Goal: Task Accomplishment & Management: Manage account settings

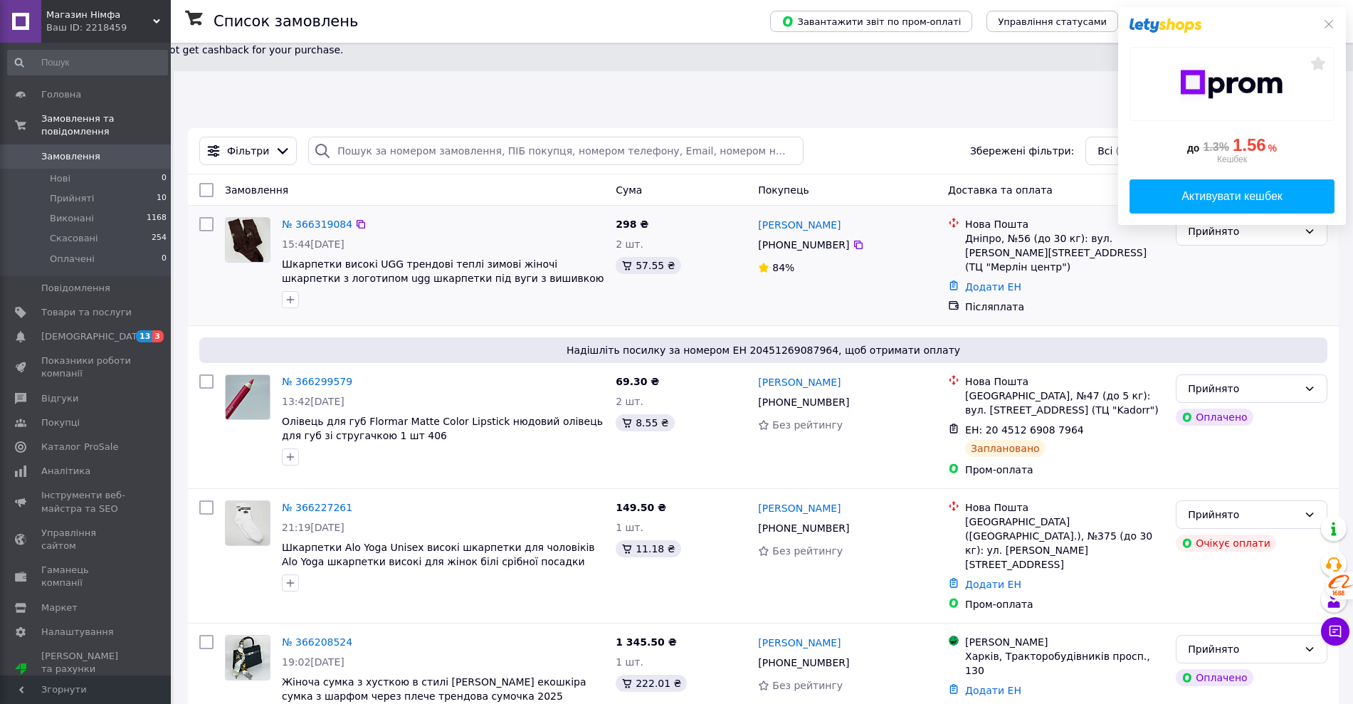
scroll to position [178, 0]
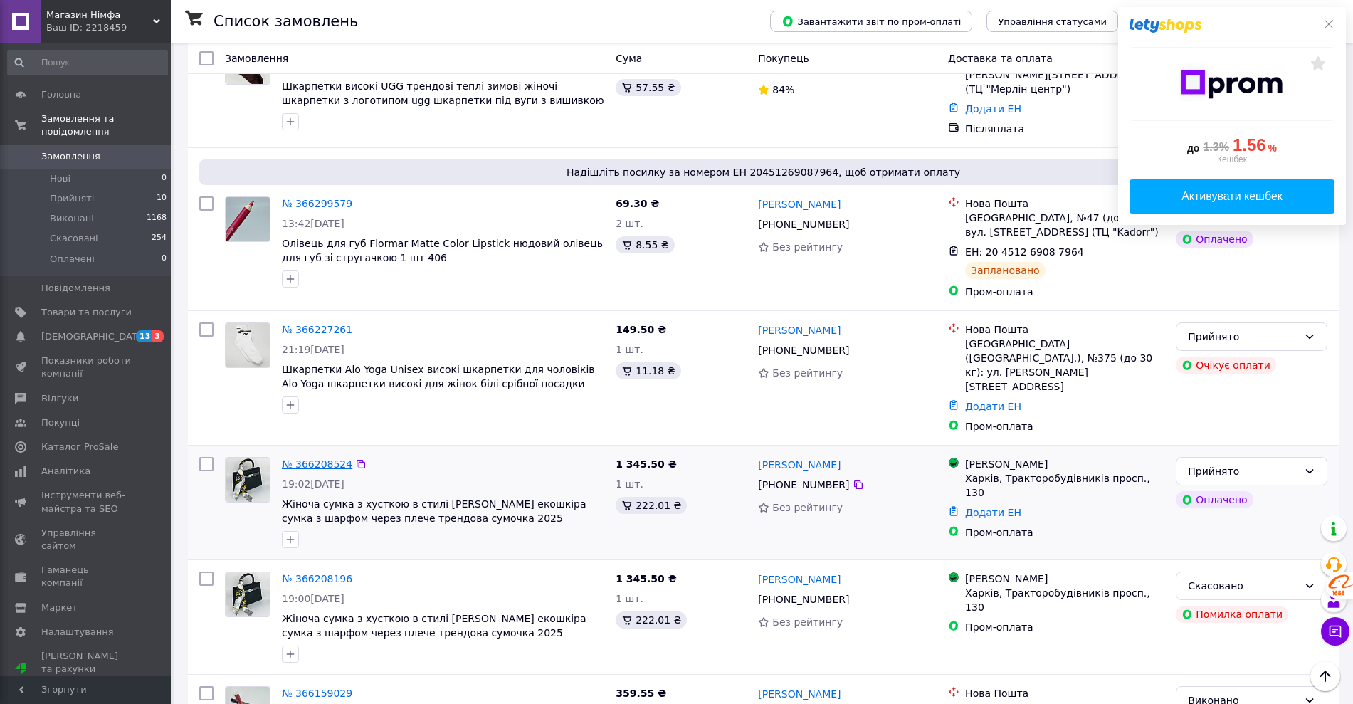
click at [313, 458] on link "№ 366208524" at bounding box center [317, 463] width 70 height 11
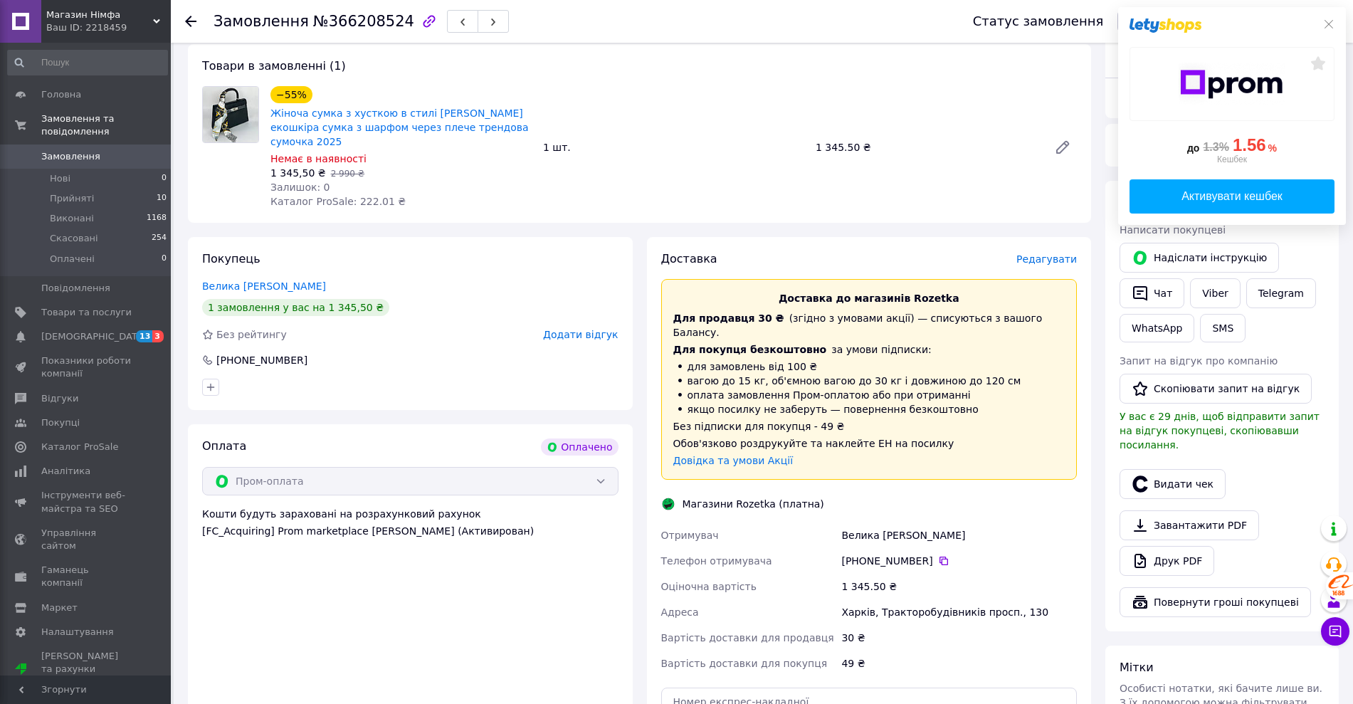
scroll to position [267, 0]
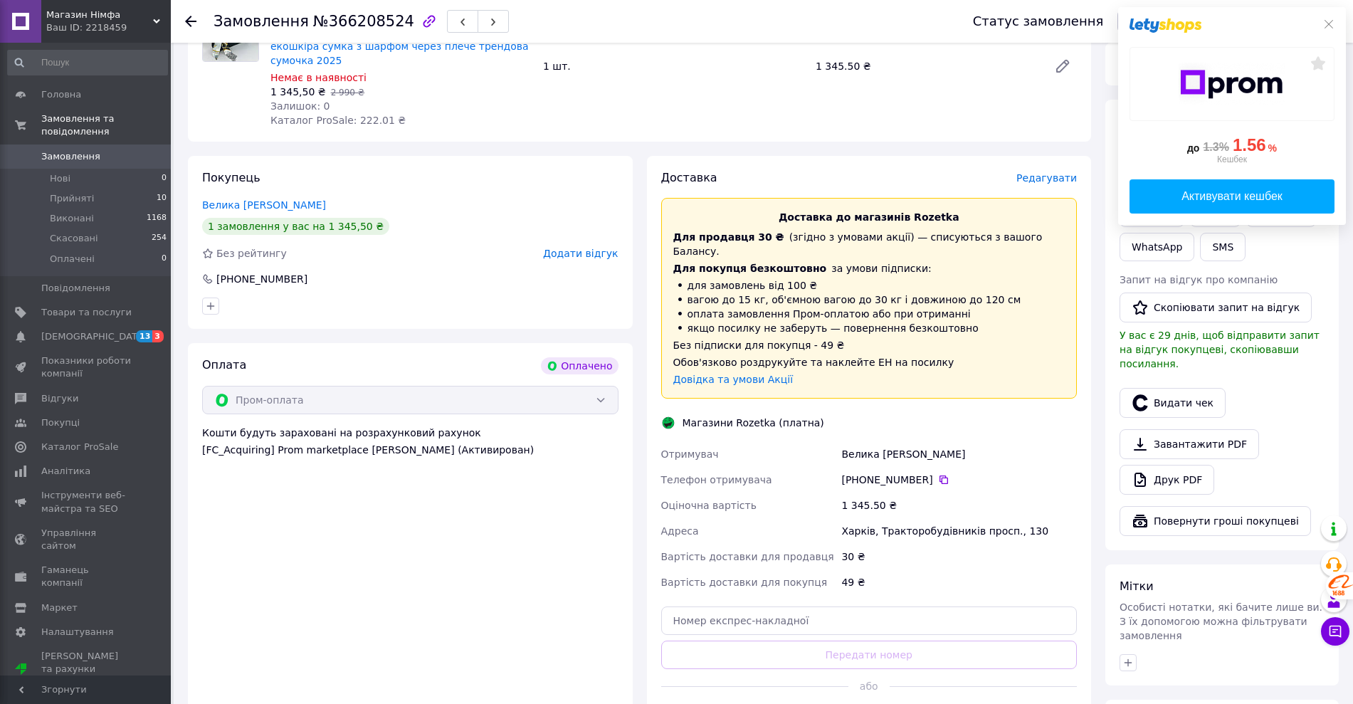
click at [929, 703] on button "Згенерувати ЕН" at bounding box center [869, 718] width 416 height 28
click at [929, 703] on button "Генерація ЕН ..." at bounding box center [869, 718] width 416 height 28
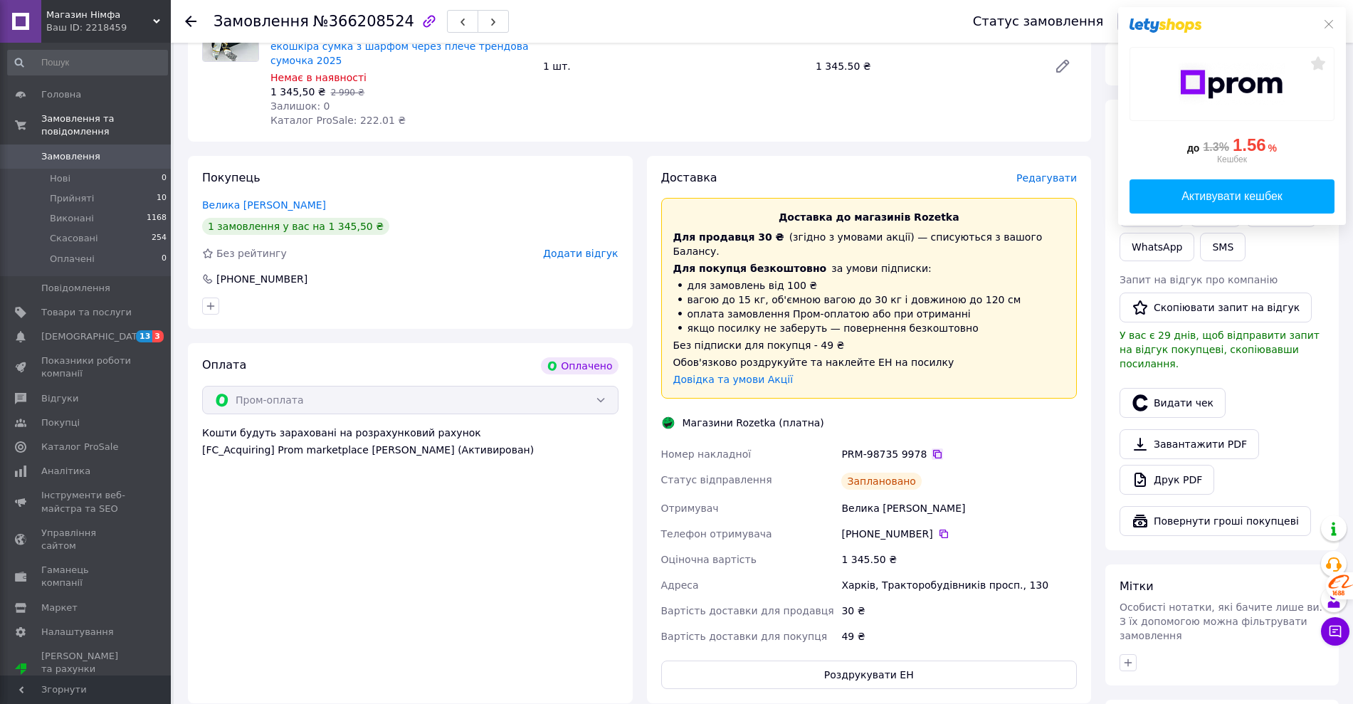
click at [932, 448] on icon at bounding box center [937, 453] width 11 height 11
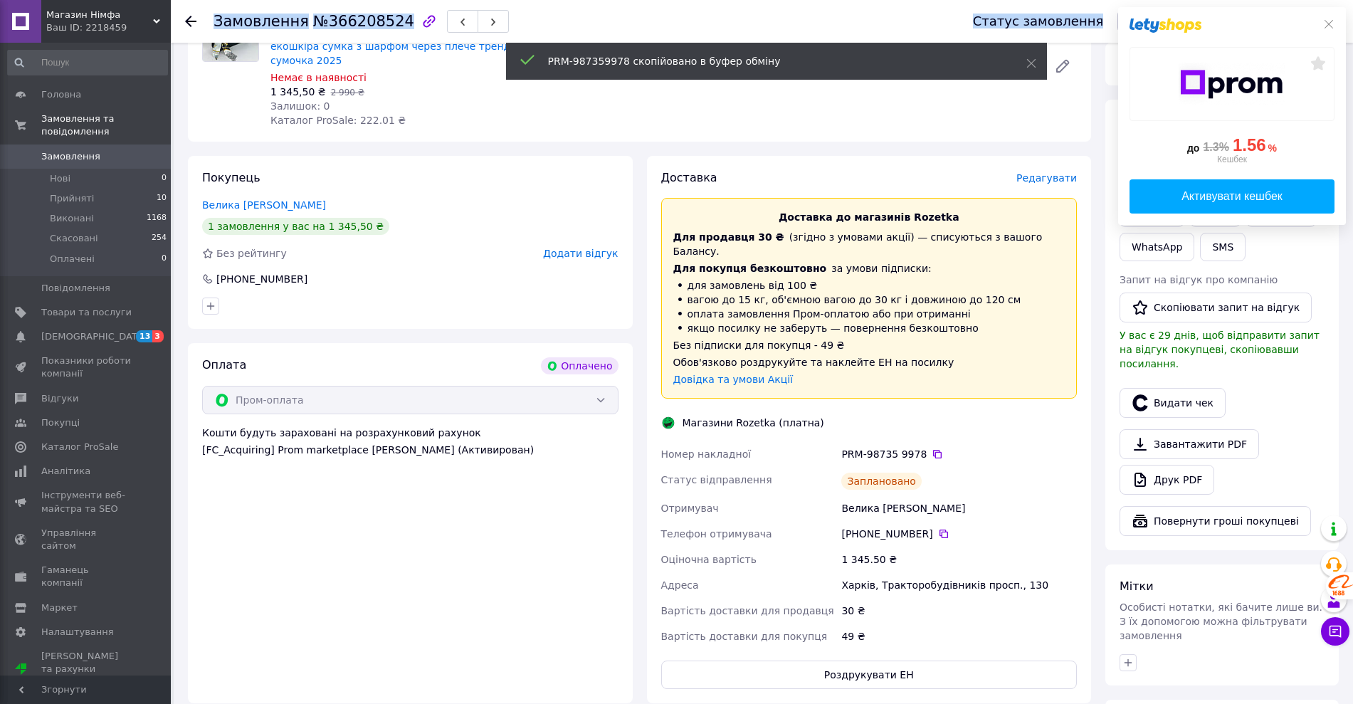
scroll to position [0, 0]
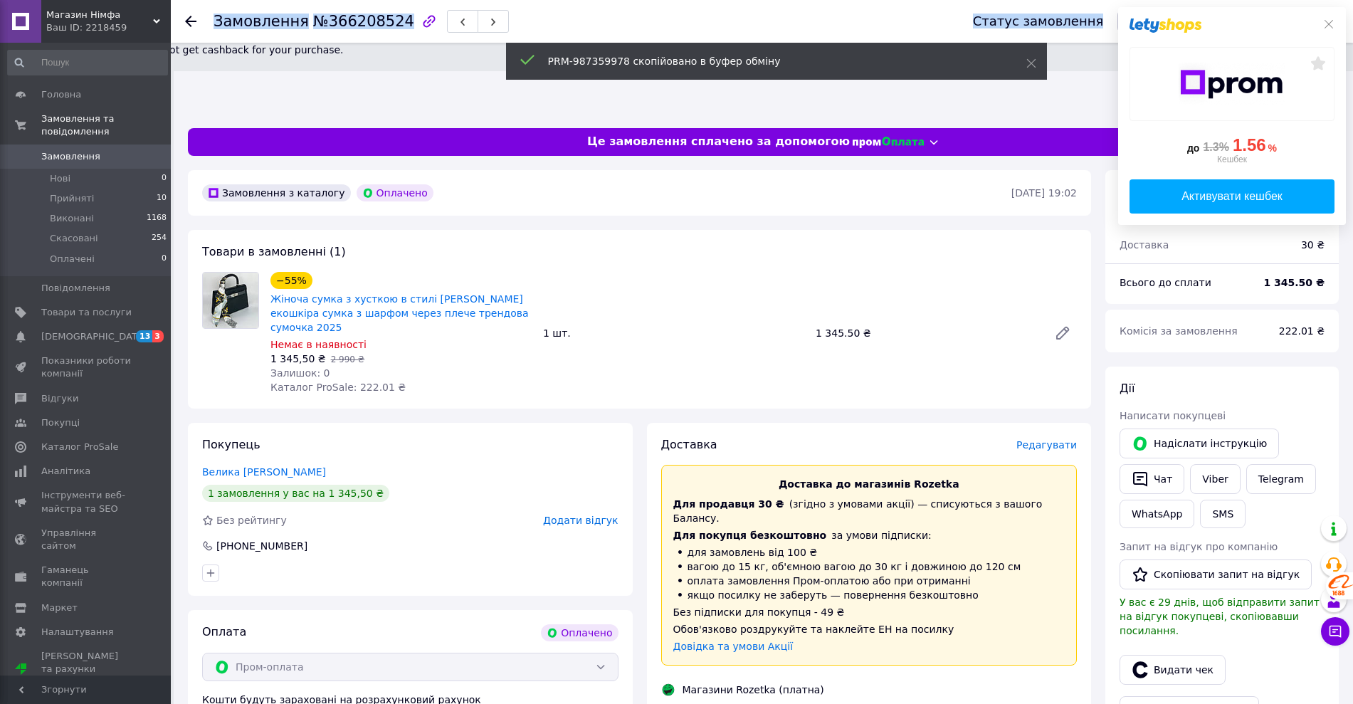
drag, startPoint x: 198, startPoint y: 11, endPoint x: 158, endPoint y: -100, distance: 117.3
click at [158, 0] on html "0 We found for undefined 0 promo codes By using promo codes, you may not get ca…" at bounding box center [676, 610] width 1353 height 1220
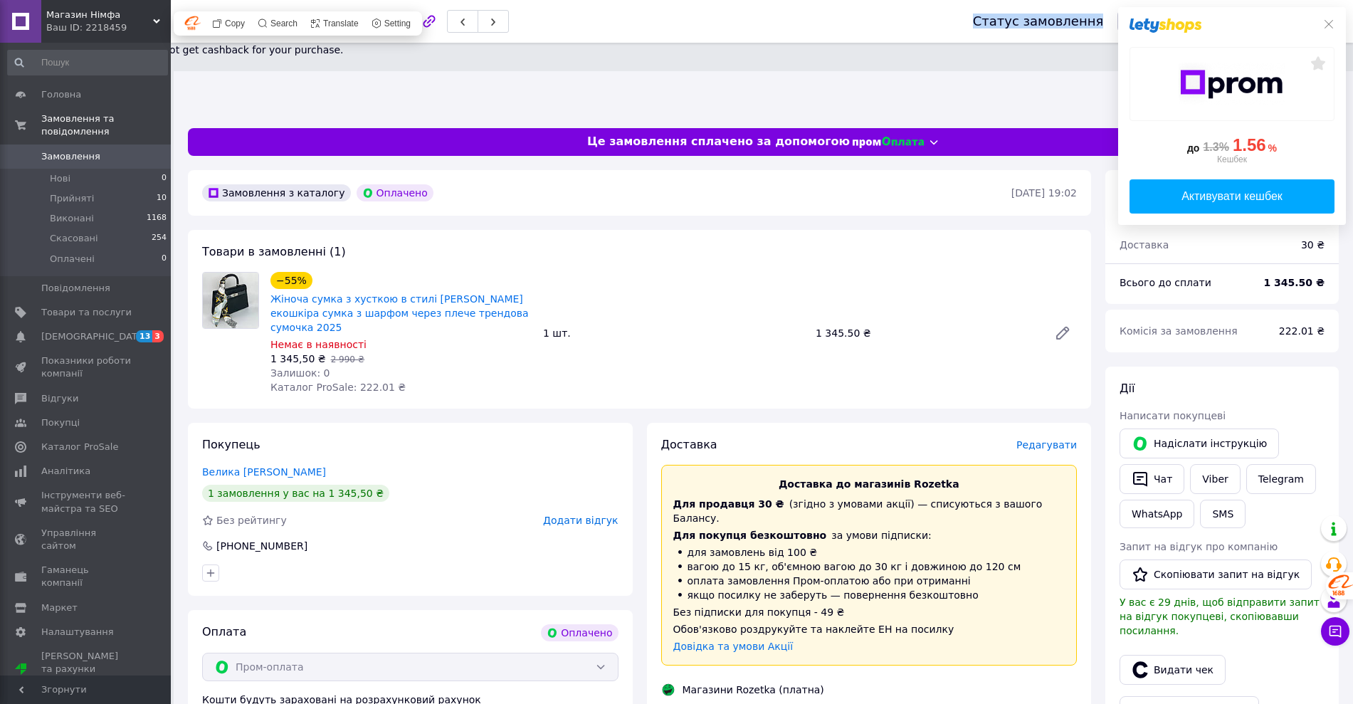
click at [90, 150] on span "Замовлення" at bounding box center [70, 156] width 59 height 13
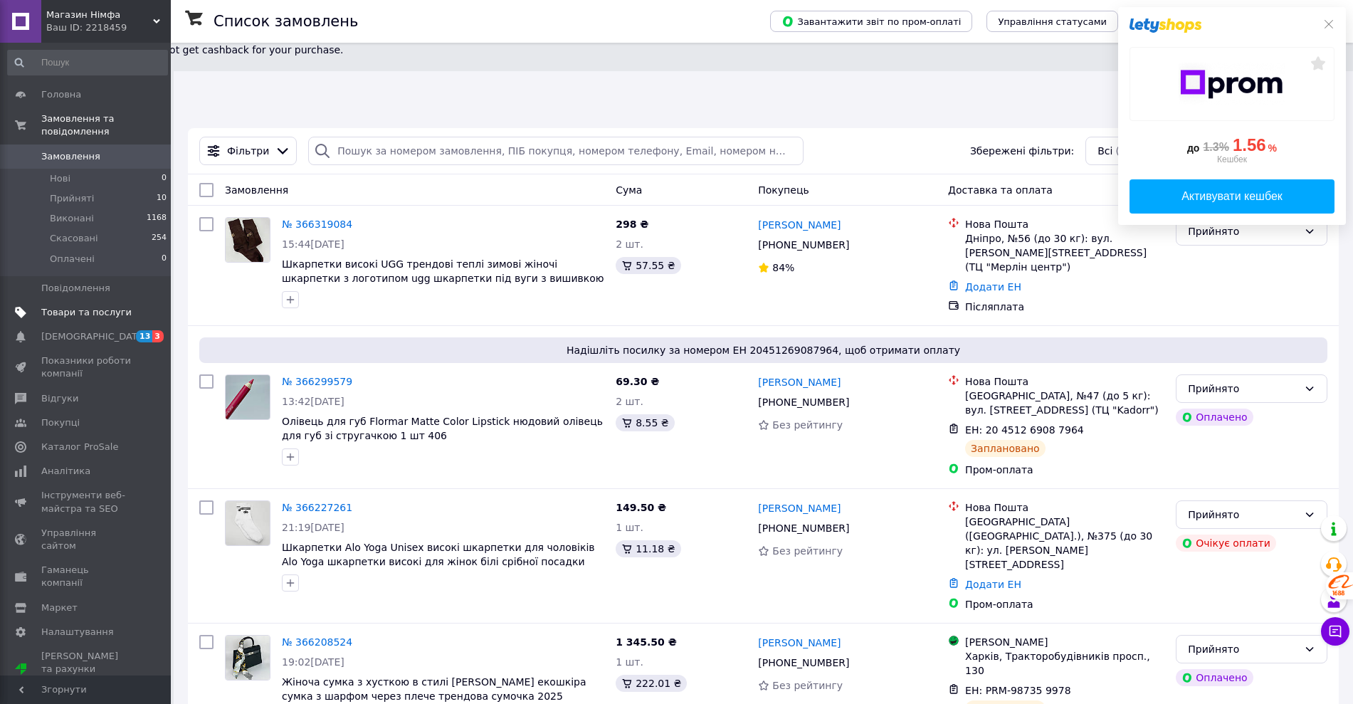
click at [85, 306] on span "Товари та послуги" at bounding box center [86, 312] width 90 height 13
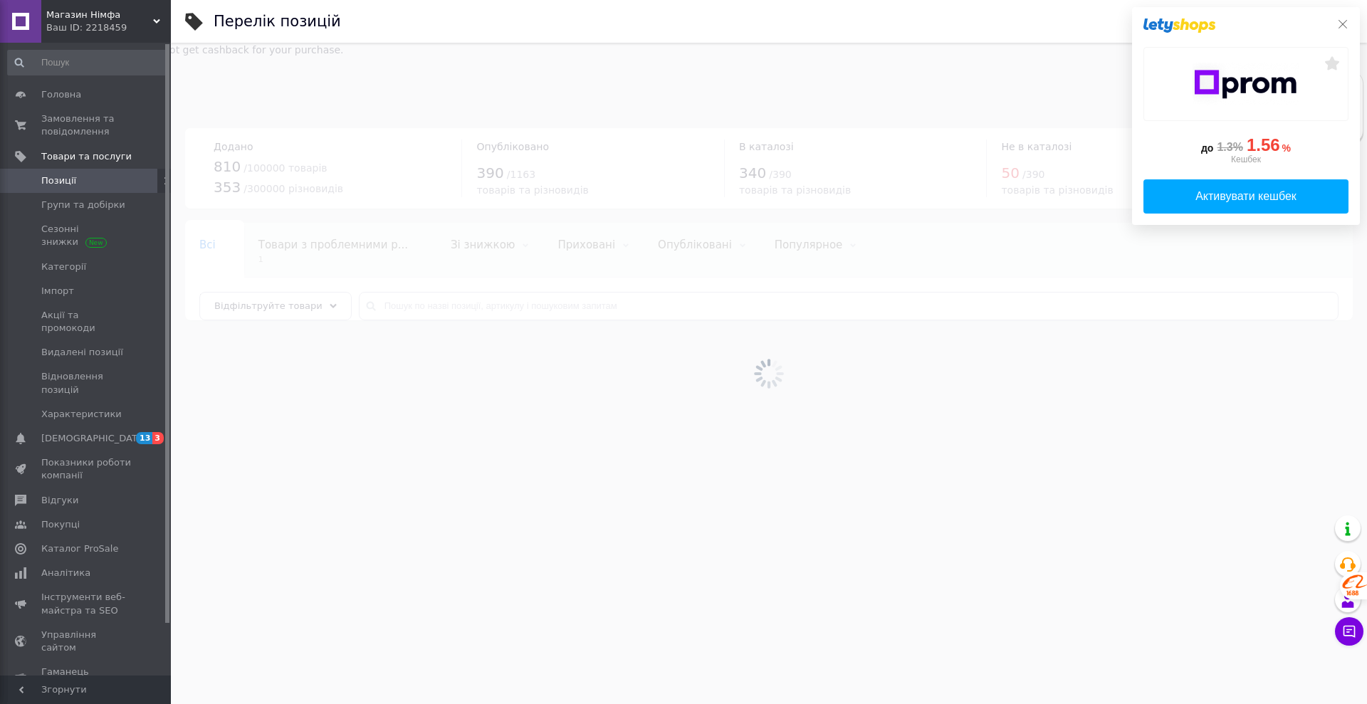
click at [1341, 25] on icon at bounding box center [1342, 24] width 11 height 11
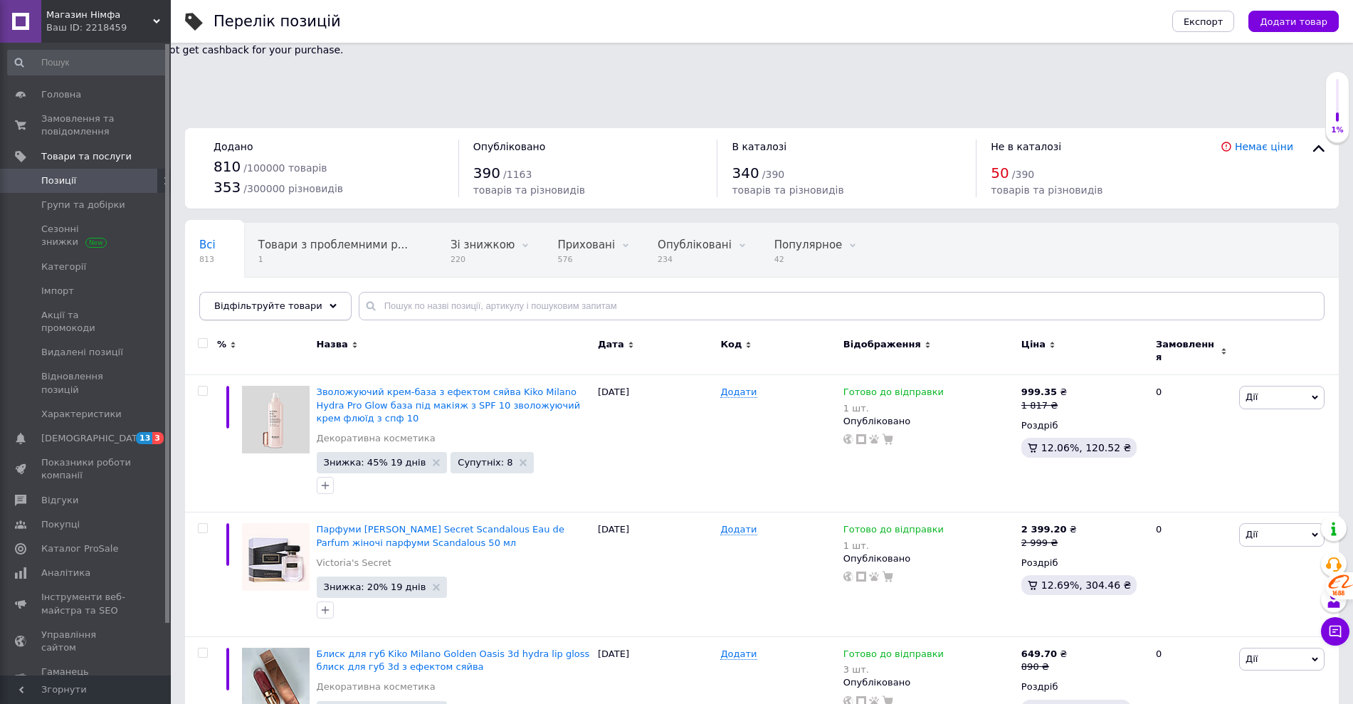
click at [293, 300] on span "Відфільтруйте товари" at bounding box center [268, 305] width 108 height 11
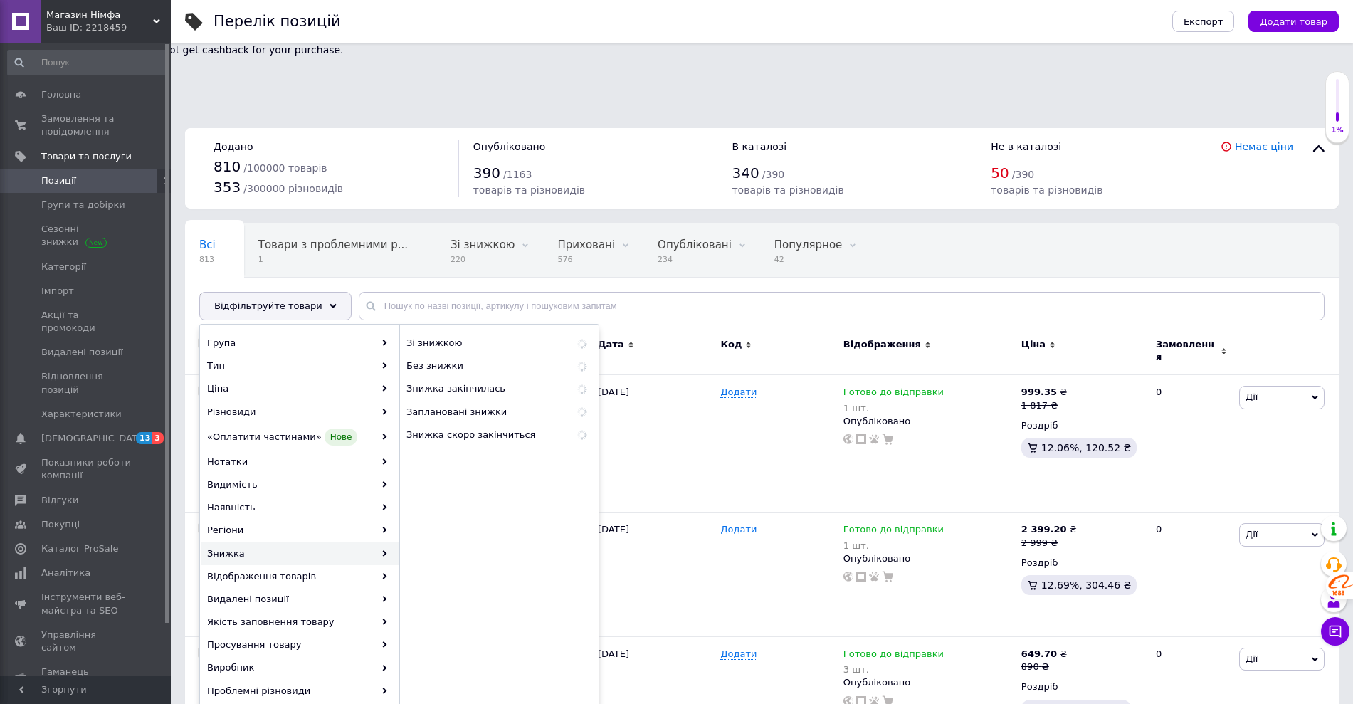
click at [285, 542] on div "Знижка" at bounding box center [300, 553] width 198 height 23
click at [455, 382] on span "Знижка закінчилась" at bounding box center [478, 388] width 145 height 13
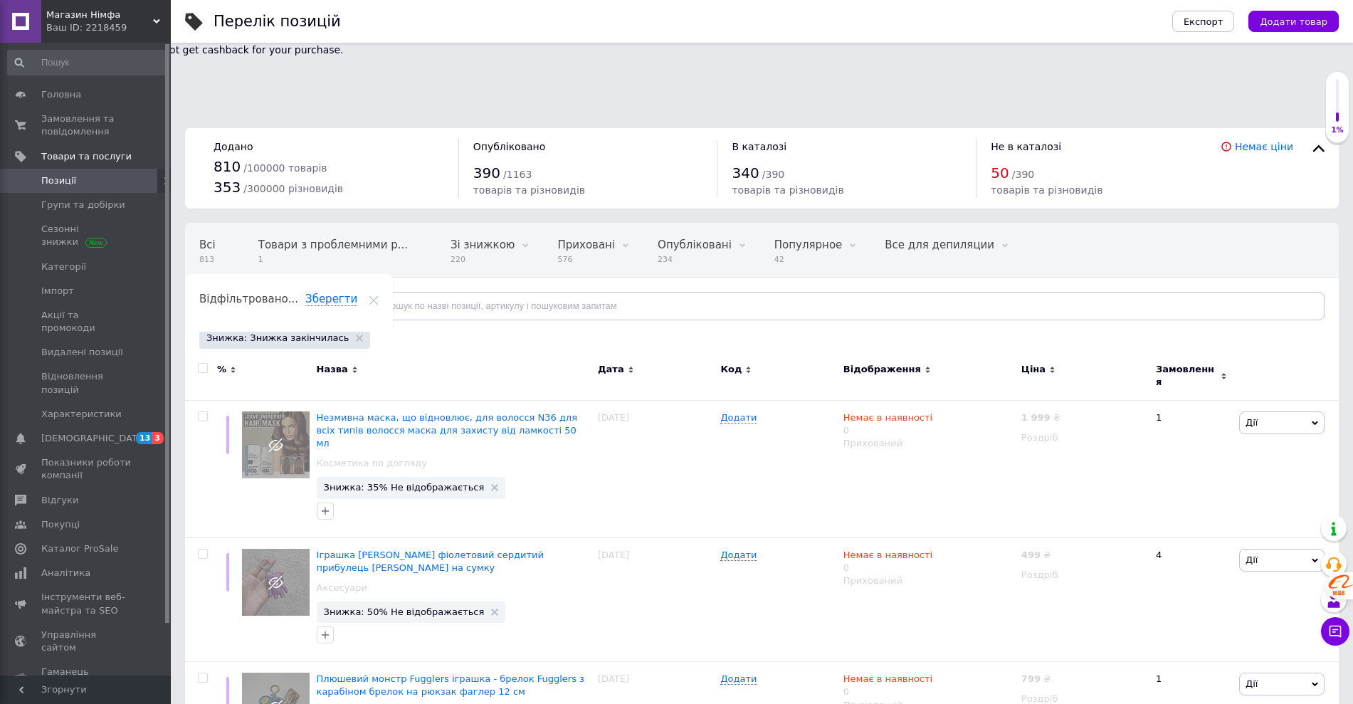
click at [307, 250] on div "Всі 813 Товари з проблемними р... 1 Зі знижкою 220 Видалити Редагувати Прихован…" at bounding box center [762, 278] width 1154 height 117
click at [305, 300] on span "Відфільтруйте товари" at bounding box center [268, 305] width 108 height 11
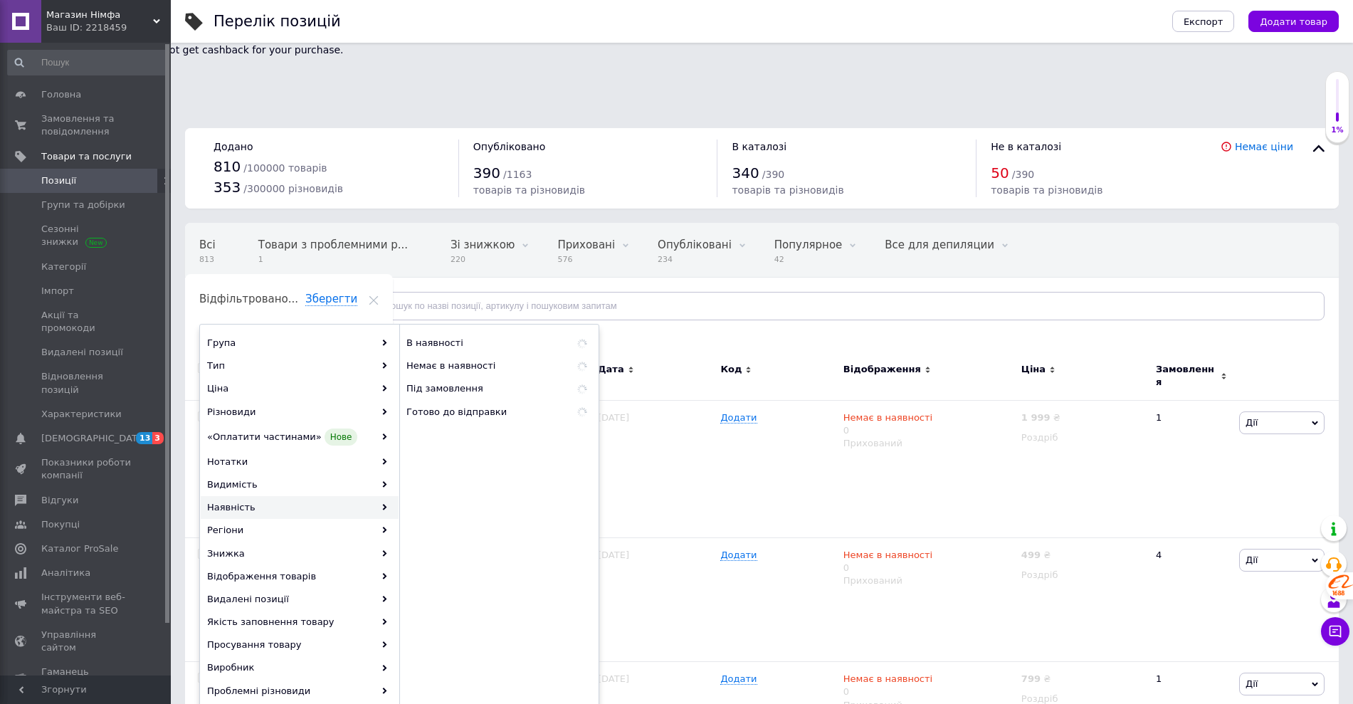
click at [298, 496] on div "Наявність" at bounding box center [300, 507] width 198 height 23
click at [459, 337] on span "В наявності" at bounding box center [479, 343] width 147 height 13
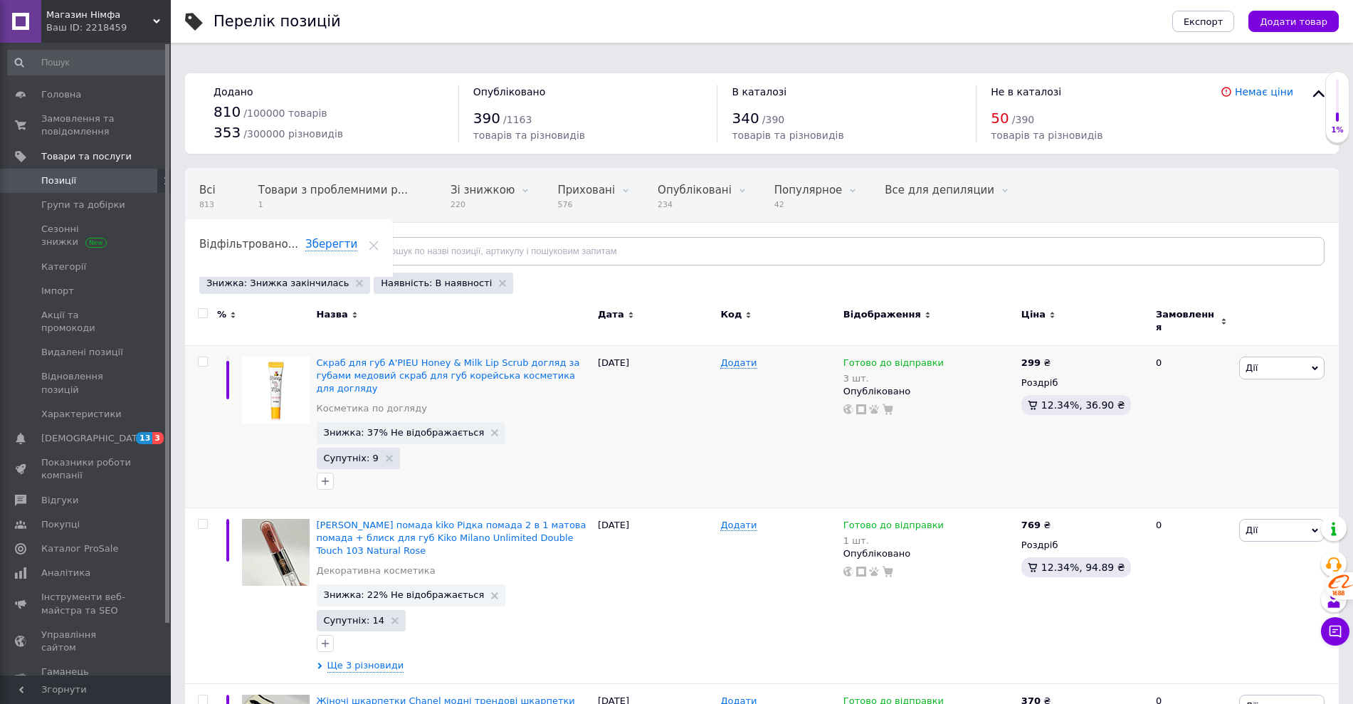
scroll to position [89, 0]
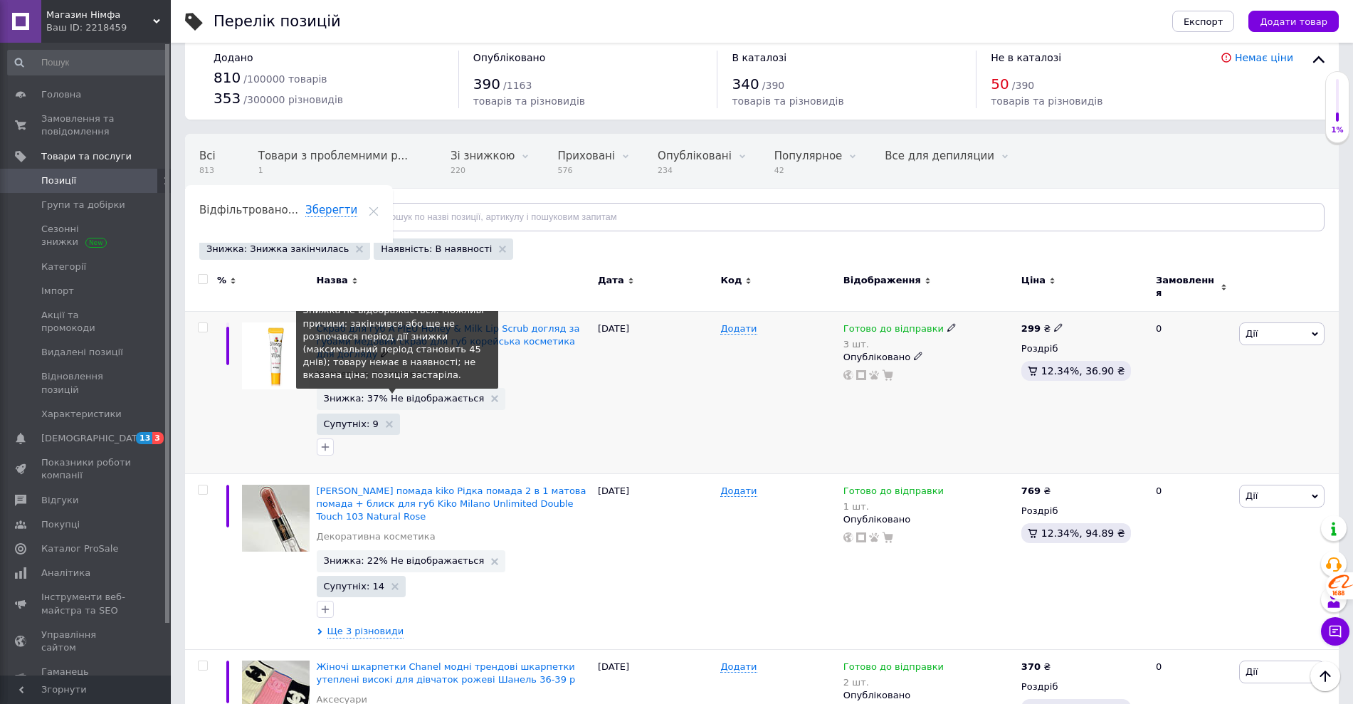
click at [399, 394] on span "Знижка: 37% Не відображається" at bounding box center [404, 398] width 161 height 9
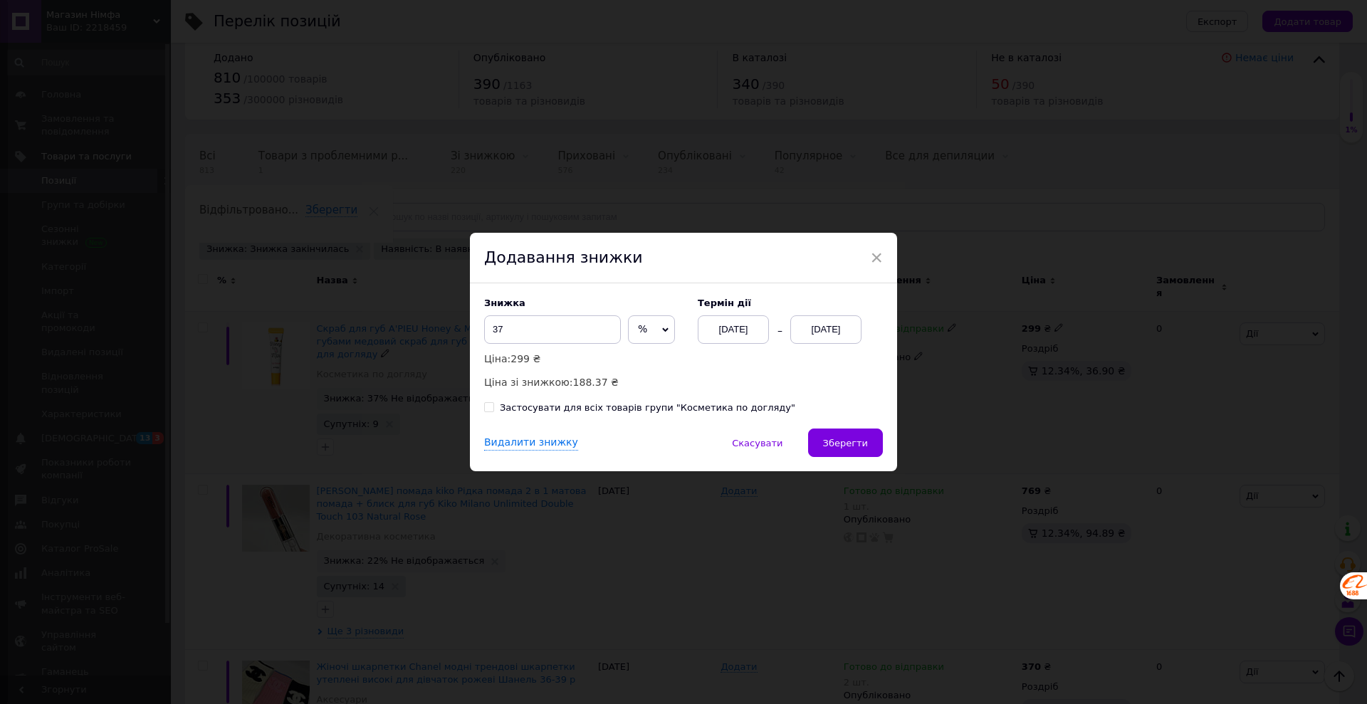
click at [804, 327] on div "[DATE]" at bounding box center [825, 329] width 71 height 28
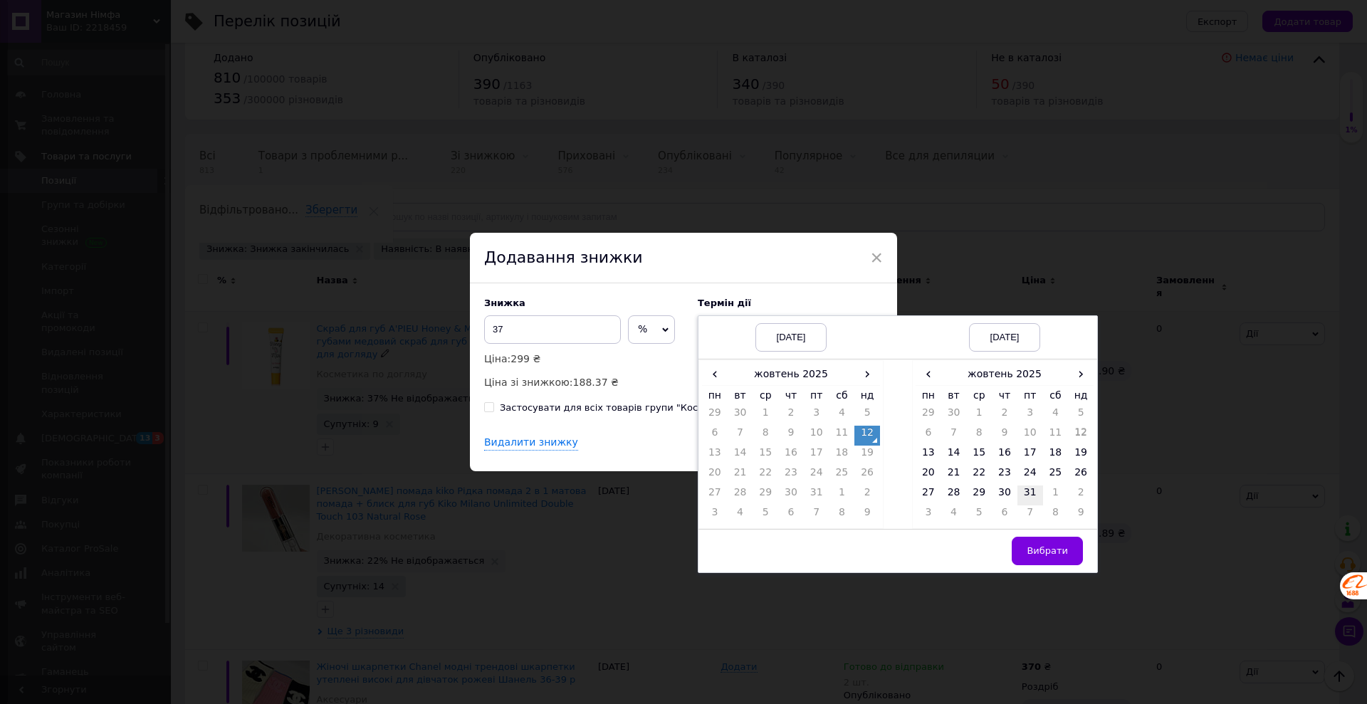
click at [1033, 495] on td "31" at bounding box center [1030, 495] width 26 height 20
click at [1058, 564] on button "Вибрати" at bounding box center [1046, 551] width 71 height 28
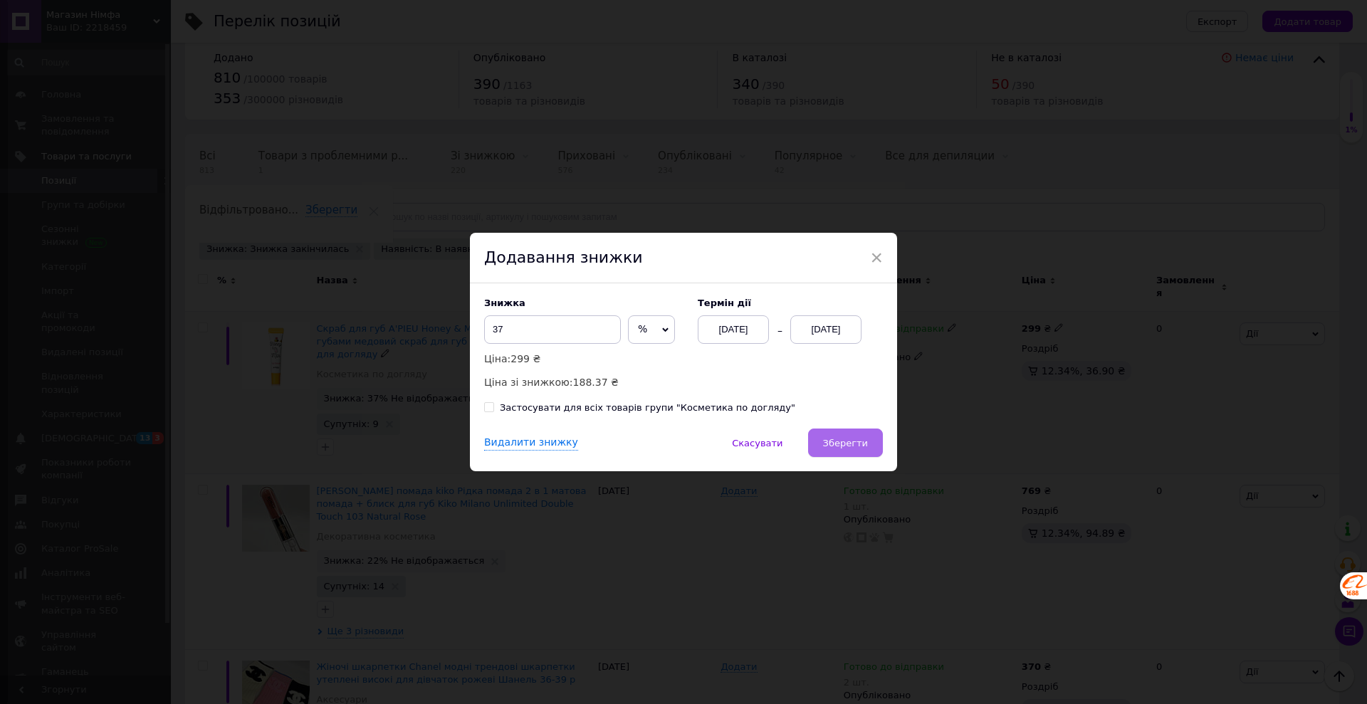
click at [849, 441] on span "Зберегти" at bounding box center [845, 443] width 45 height 11
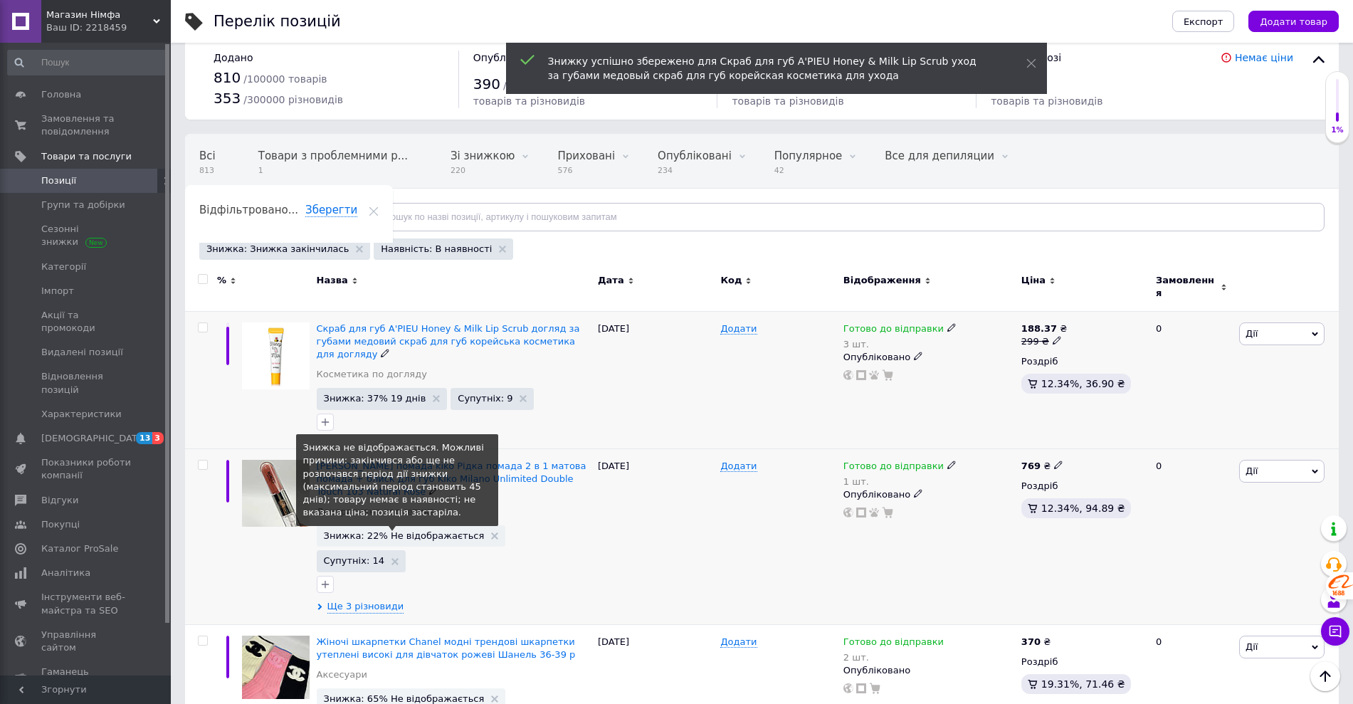
click at [385, 531] on span "Знижка: 22% Не відображається" at bounding box center [404, 535] width 161 height 9
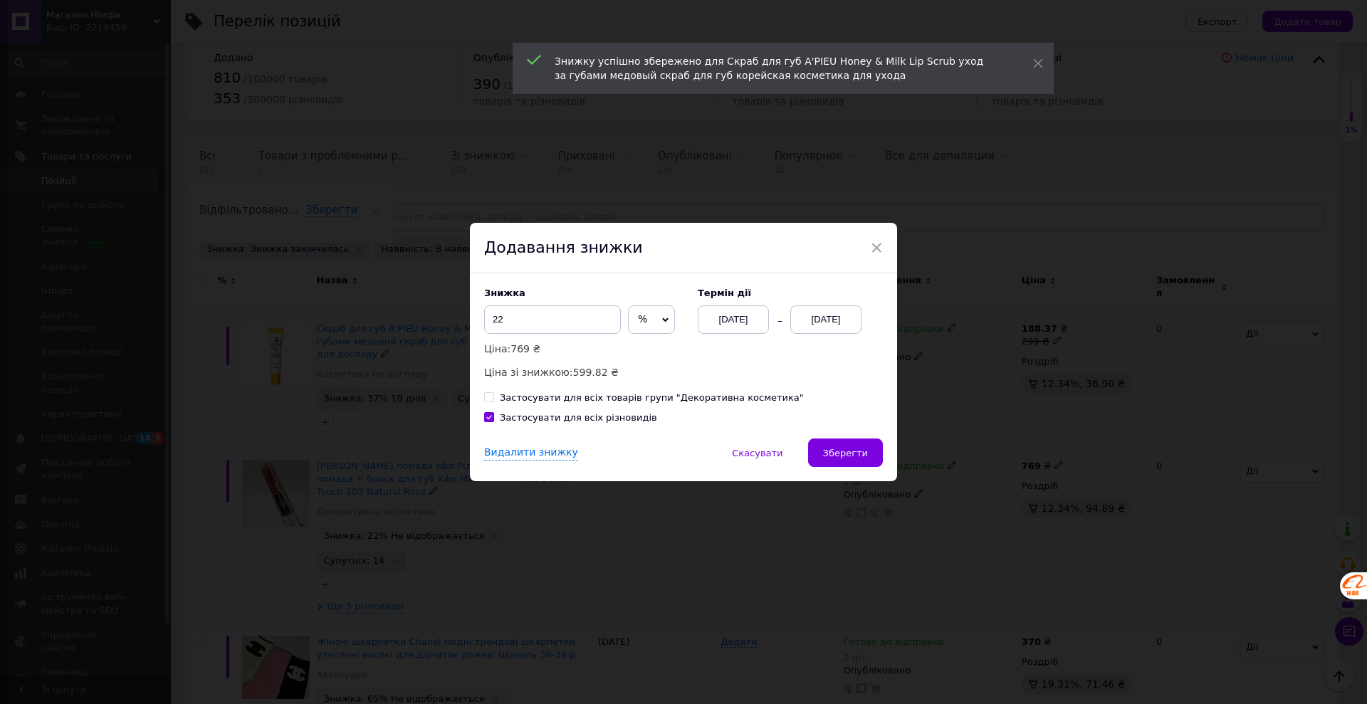
click at [814, 328] on div "[DATE]" at bounding box center [825, 319] width 71 height 28
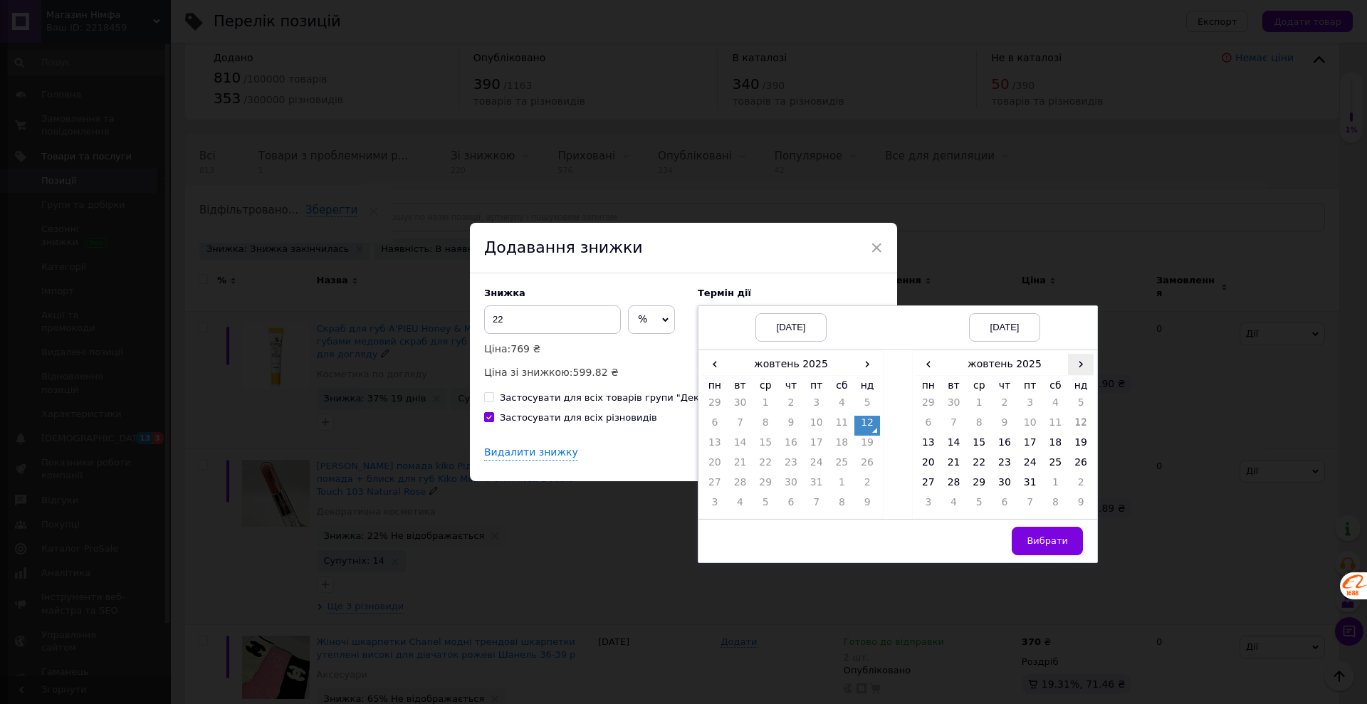
click at [1088, 366] on span "›" at bounding box center [1081, 364] width 26 height 21
click at [980, 487] on td "26" at bounding box center [979, 485] width 26 height 20
click at [1033, 538] on span "Вибрати" at bounding box center [1046, 540] width 41 height 11
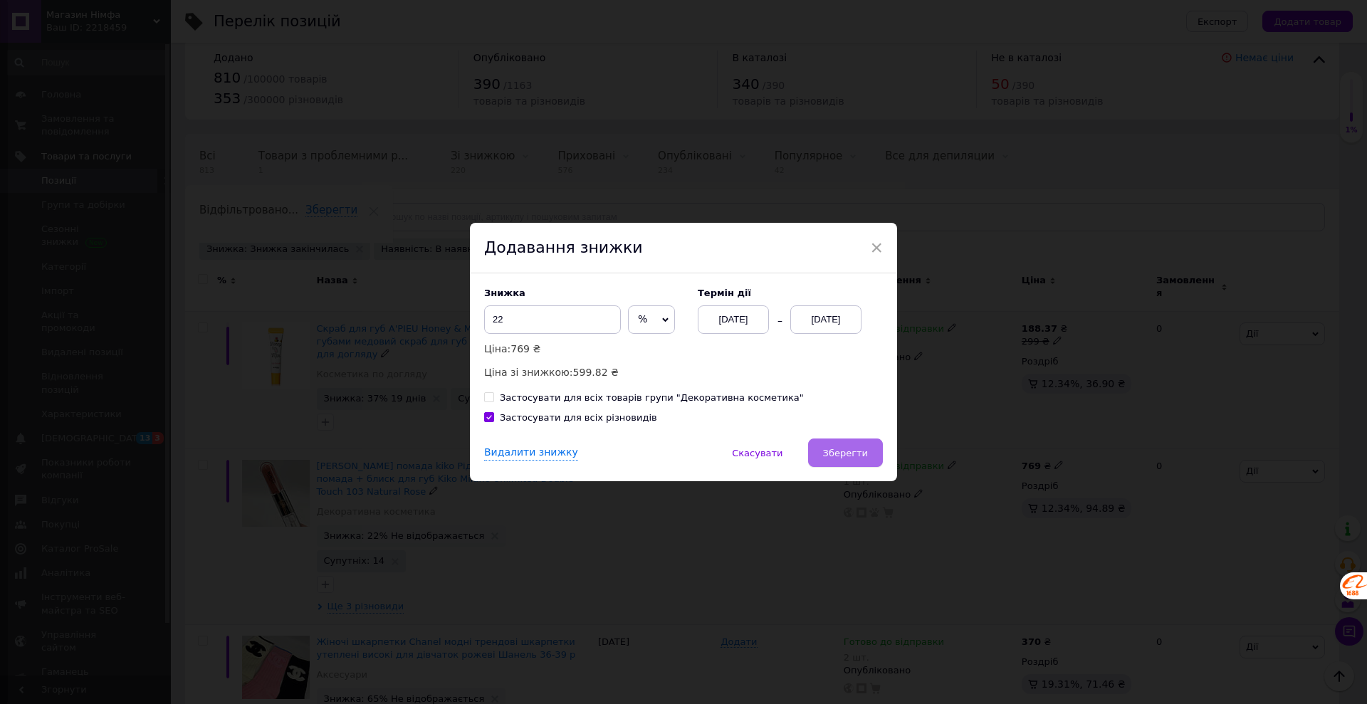
click at [853, 448] on span "Зберегти" at bounding box center [845, 453] width 45 height 11
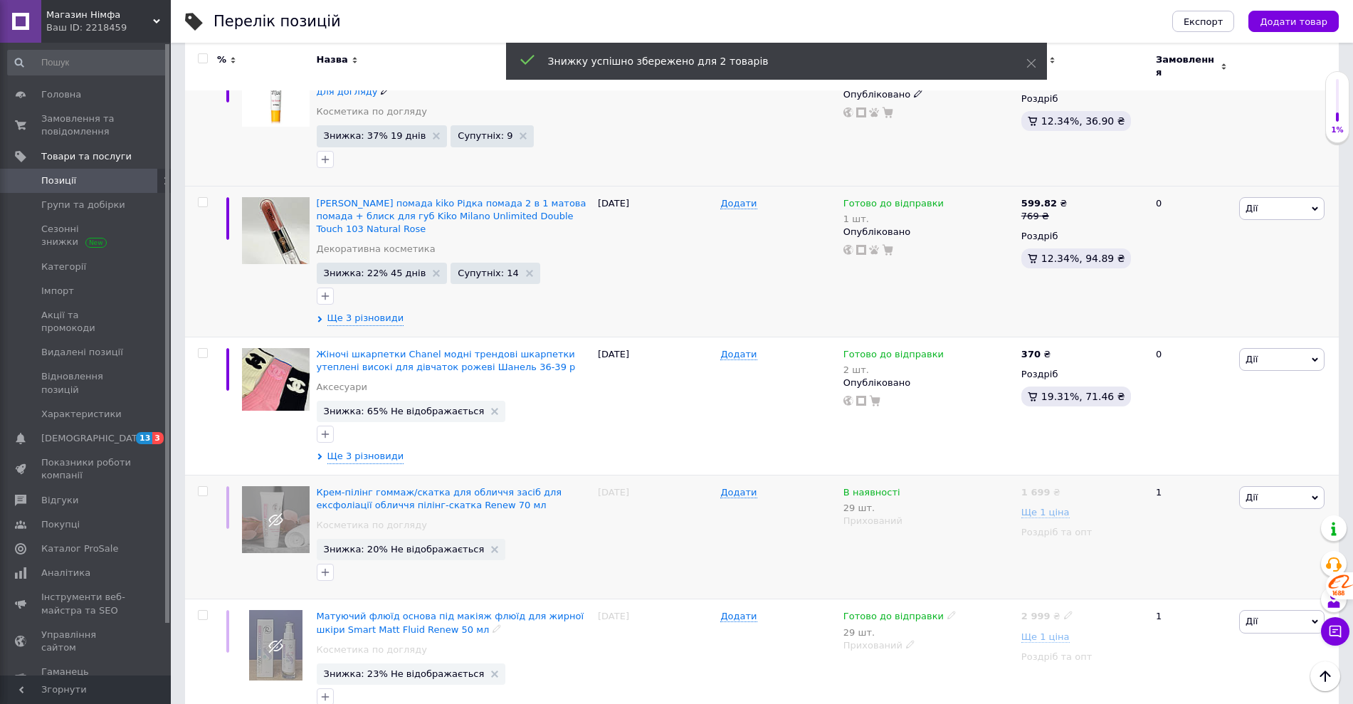
scroll to position [356, 0]
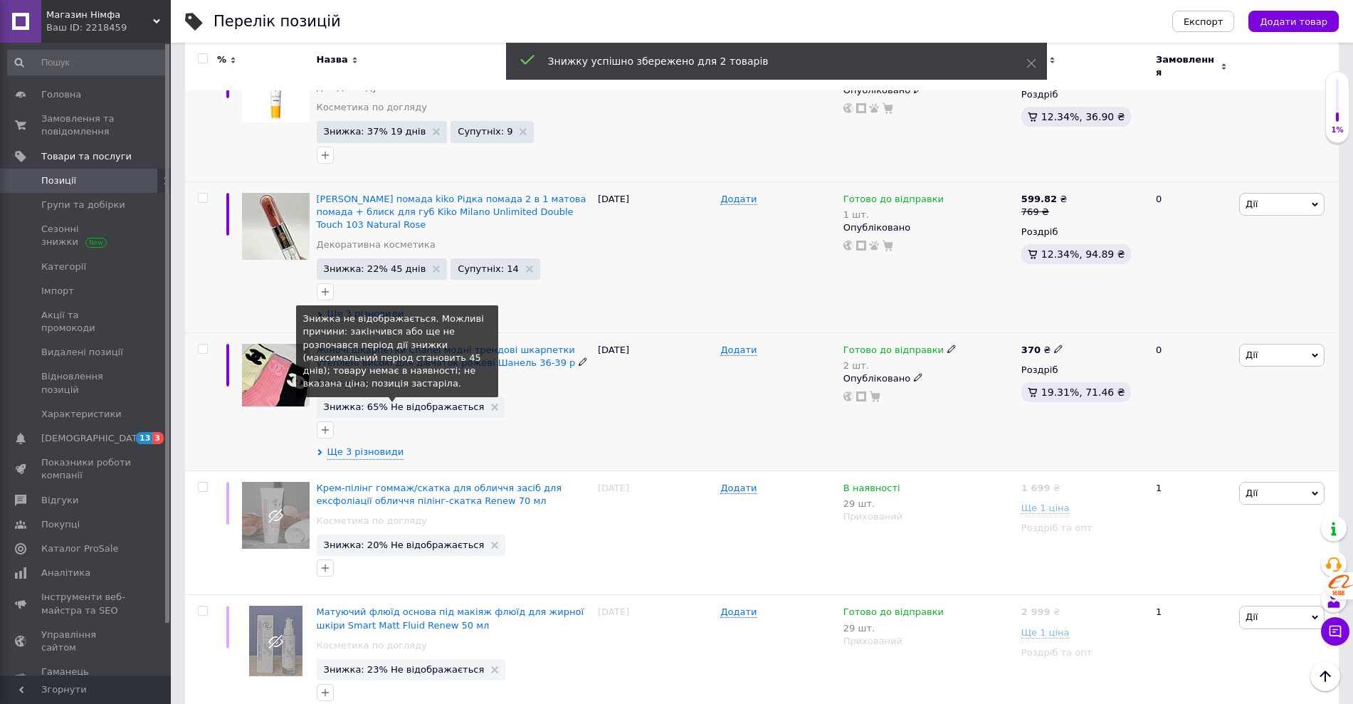
click at [380, 402] on span "Знижка: 65% Не відображається" at bounding box center [404, 406] width 161 height 9
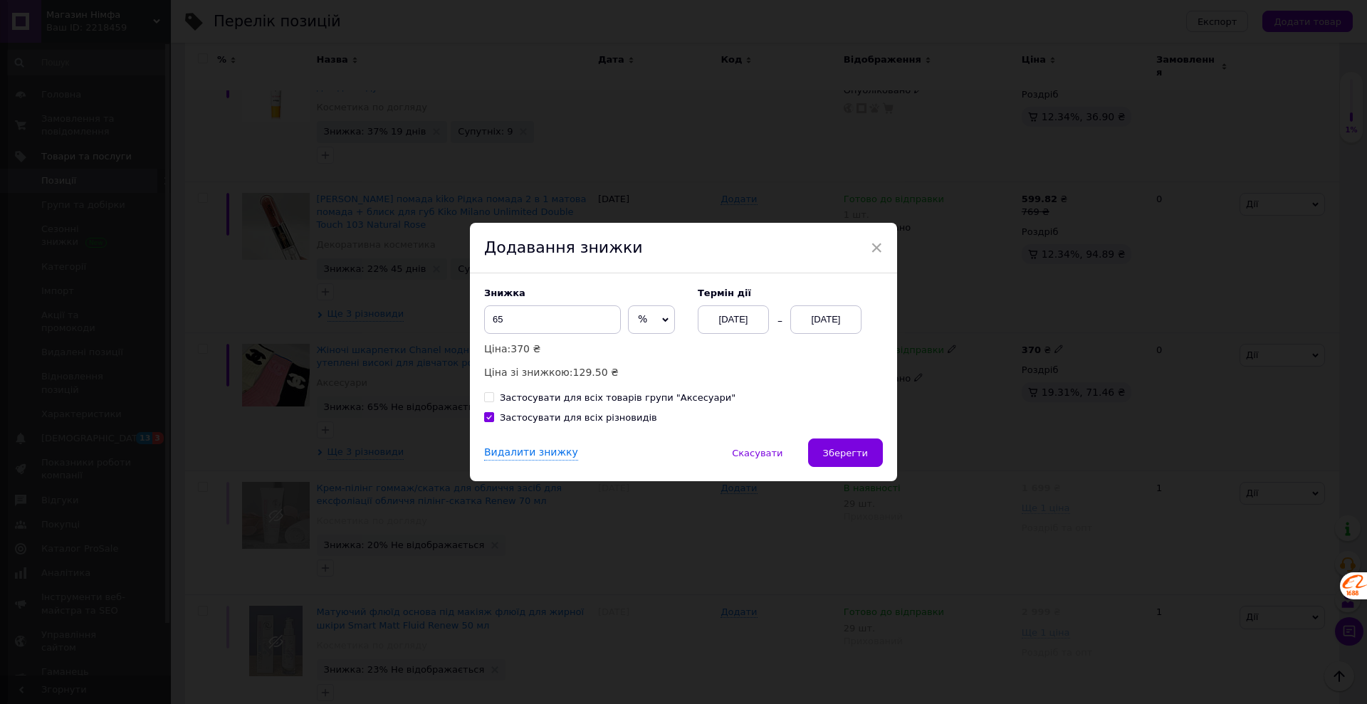
click at [805, 323] on div "[DATE]" at bounding box center [825, 319] width 71 height 28
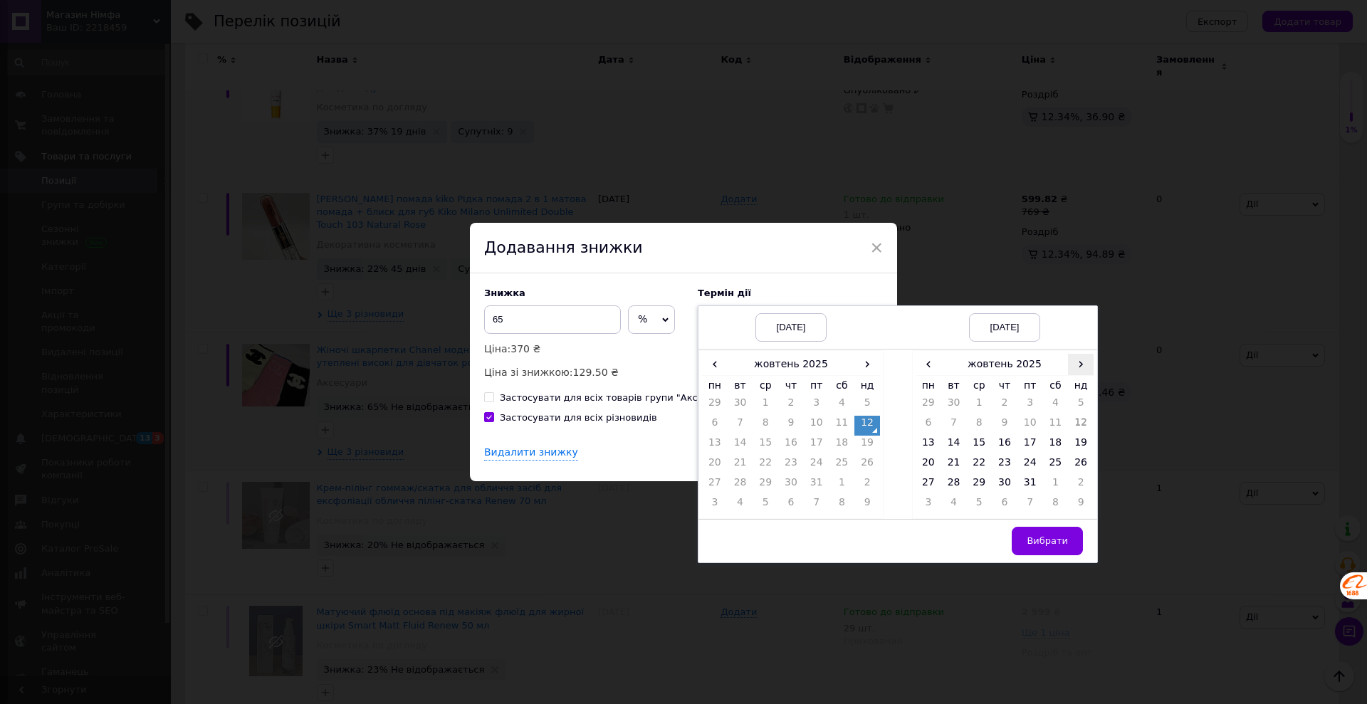
click at [1083, 368] on span "›" at bounding box center [1081, 364] width 26 height 21
click at [1084, 444] on td "16" at bounding box center [1081, 446] width 26 height 20
click at [930, 462] on td "17" at bounding box center [928, 466] width 26 height 20
click at [1041, 542] on span "Вибрати" at bounding box center [1046, 540] width 41 height 11
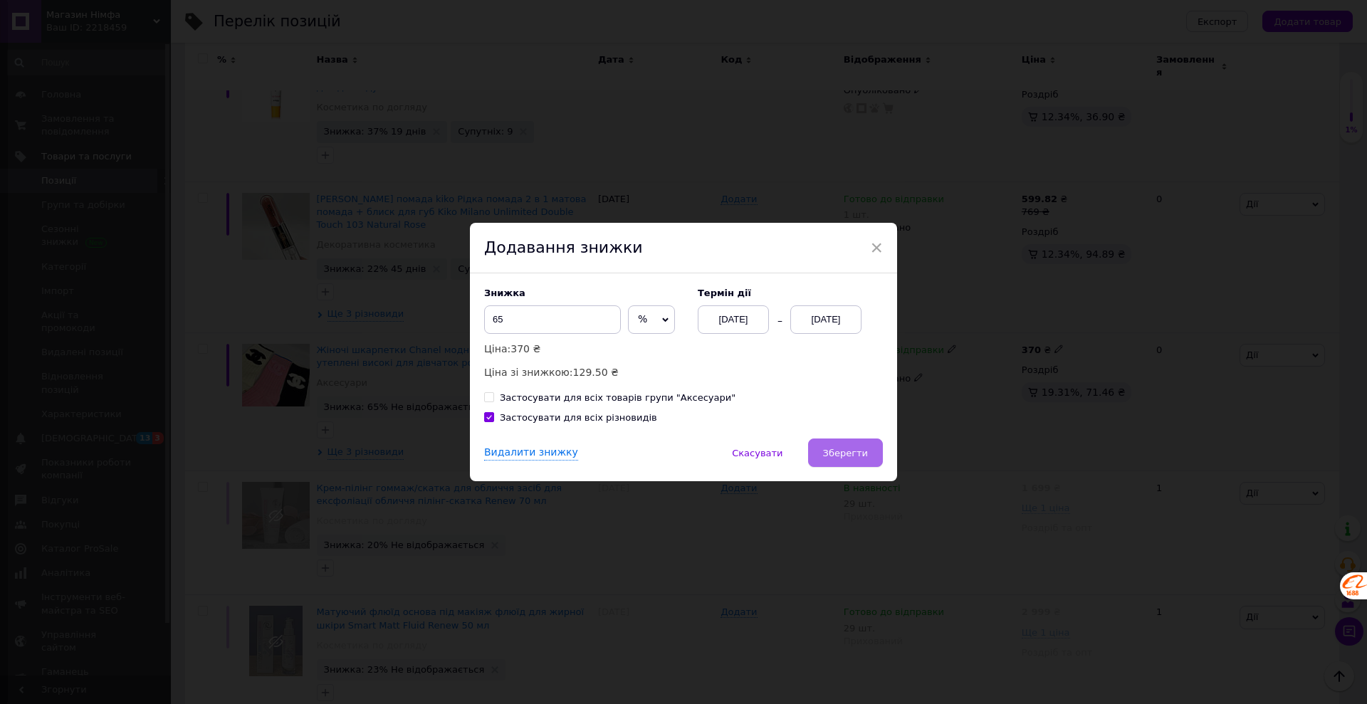
click at [830, 453] on span "Зберегти" at bounding box center [845, 453] width 45 height 11
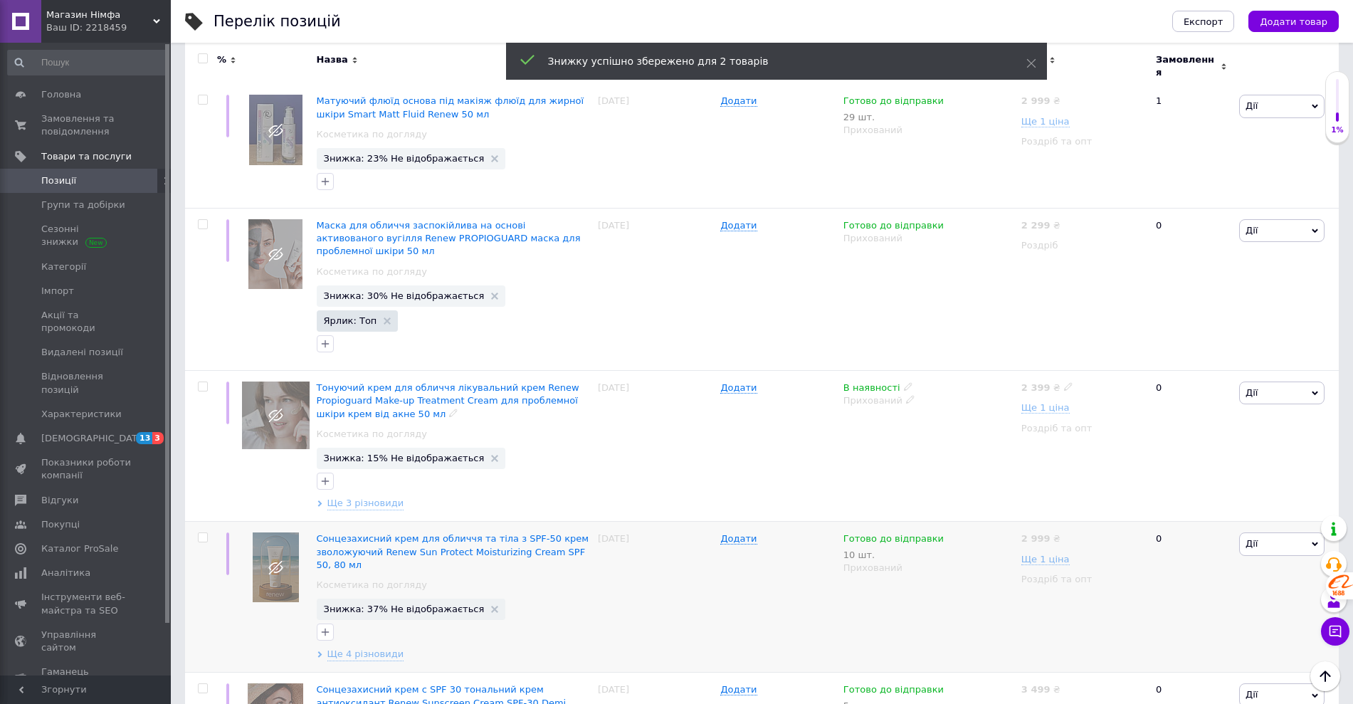
scroll to position [870, 0]
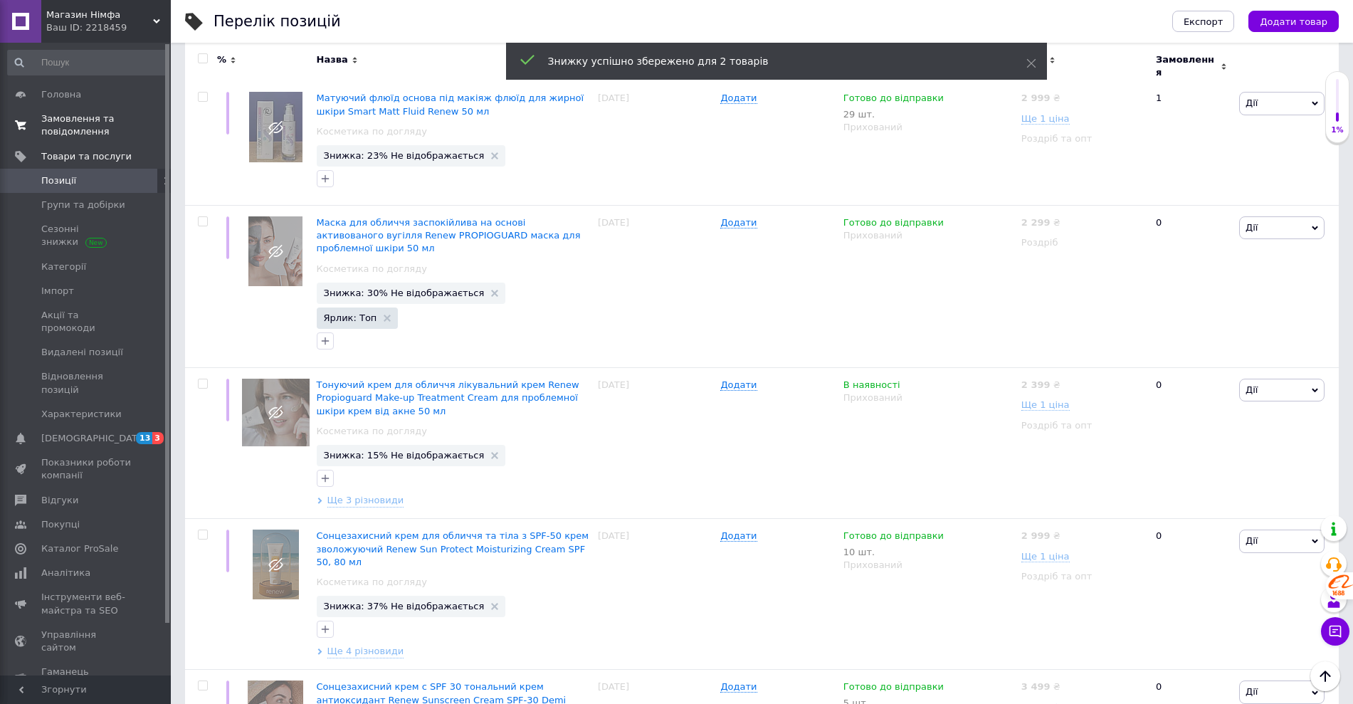
click at [58, 122] on span "Замовлення та повідомлення" at bounding box center [86, 125] width 90 height 26
